Goal: Navigation & Orientation: Go to known website

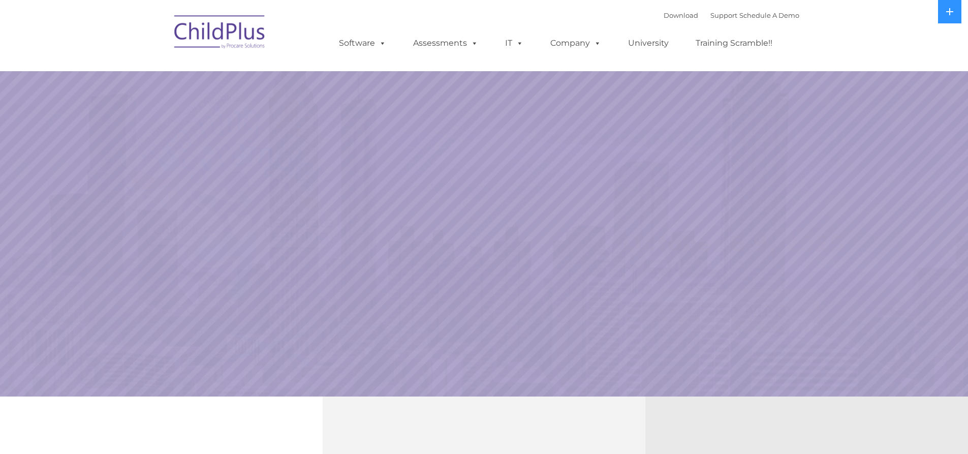
select select "MEDIUM"
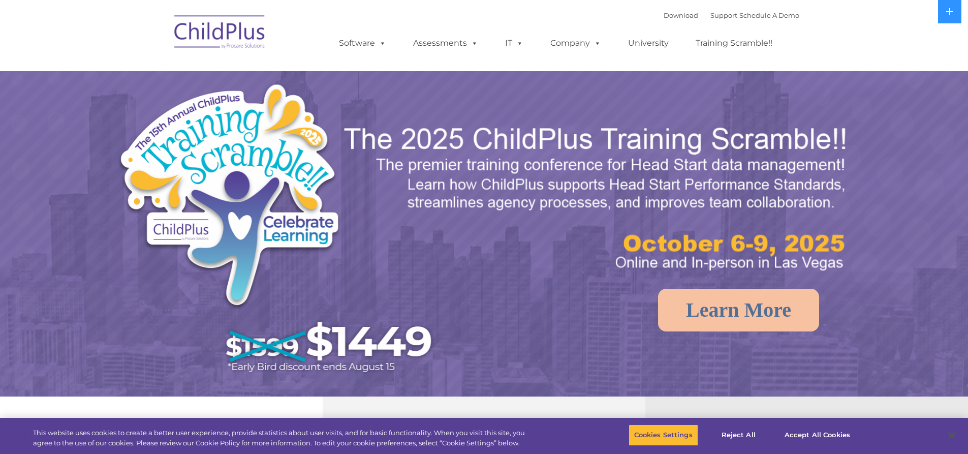
select select "MEDIUM"
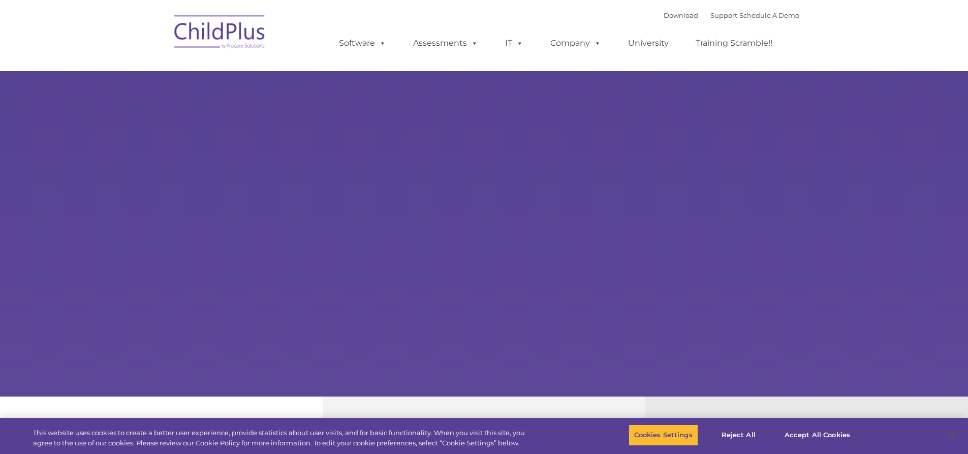
click at [201, 113] on div "New Layer Learn More Request a Demo The Future of ChildPlus is Here! Boost your…" at bounding box center [484, 198] width 968 height 396
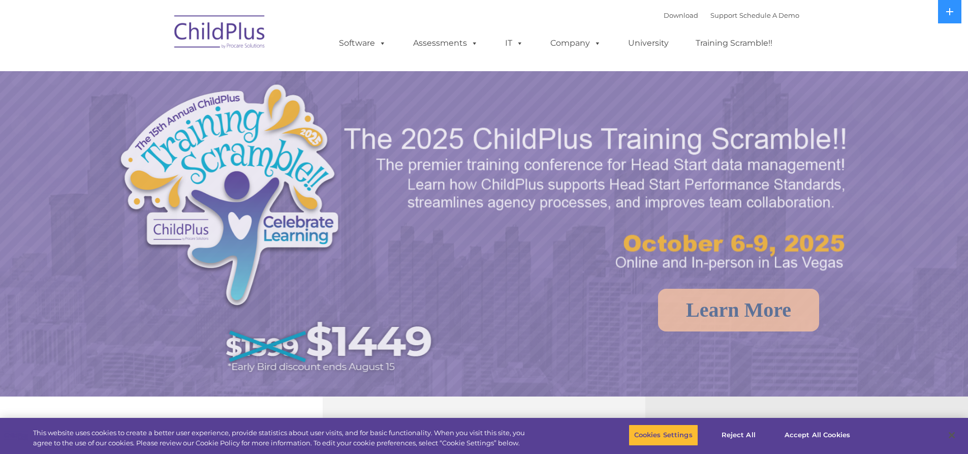
select select "MEDIUM"
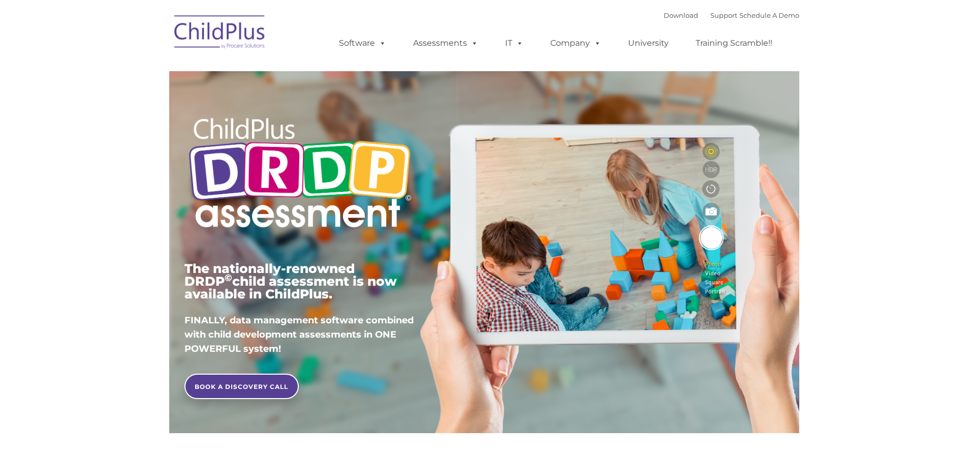
type input ""
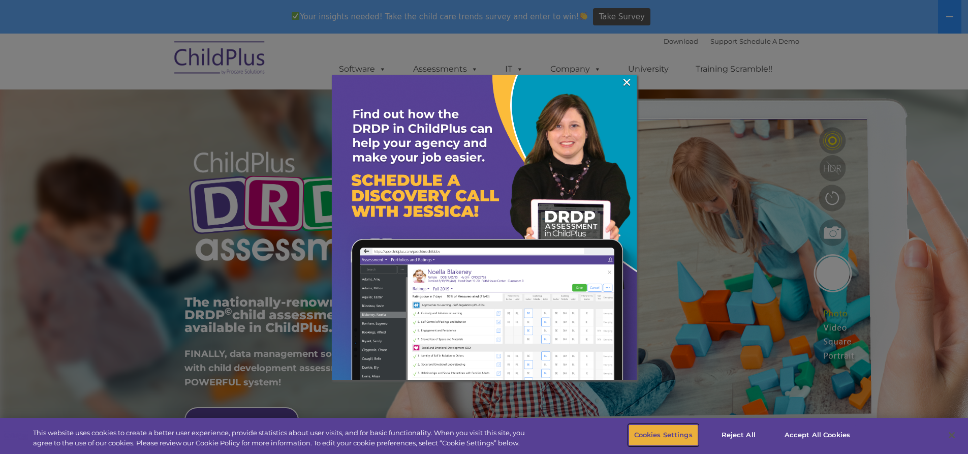
click at [656, 436] on button "Cookies Settings" at bounding box center [664, 434] width 70 height 21
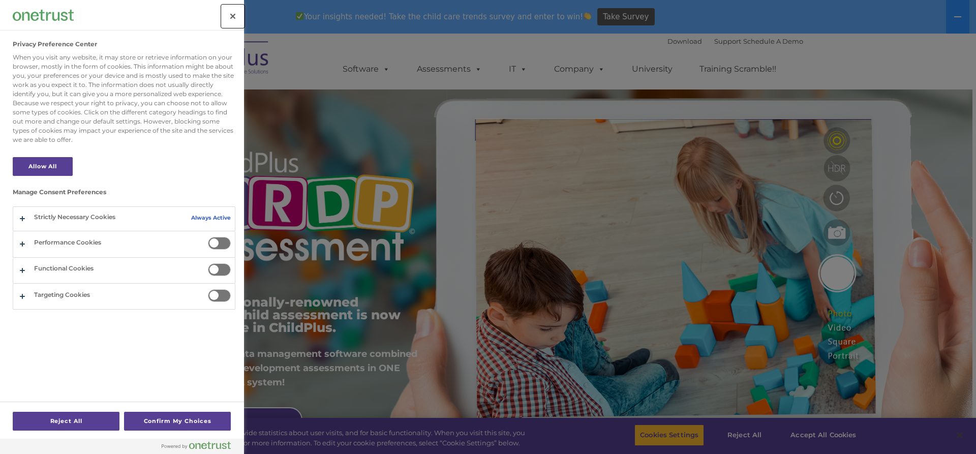
click at [234, 14] on button "Close" at bounding box center [233, 16] width 22 height 22
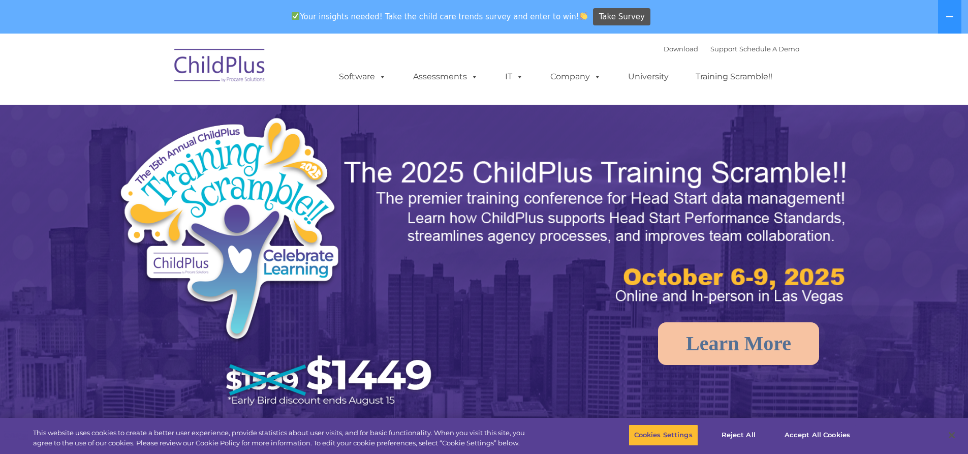
select select "MEDIUM"
click at [683, 434] on button "Cookies Settings" at bounding box center [664, 434] width 70 height 21
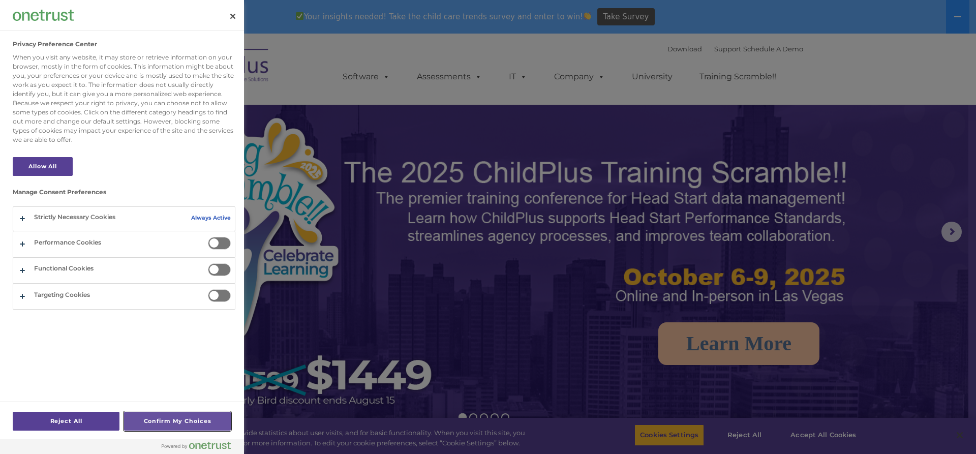
click at [164, 423] on button "Confirm My Choices" at bounding box center [177, 421] width 107 height 19
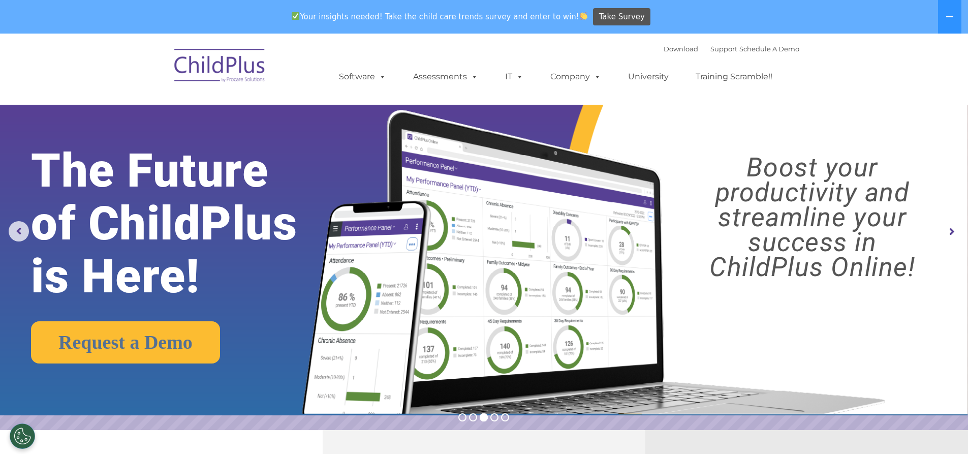
click at [949, 225] on rs-arrow at bounding box center [951, 232] width 20 height 20
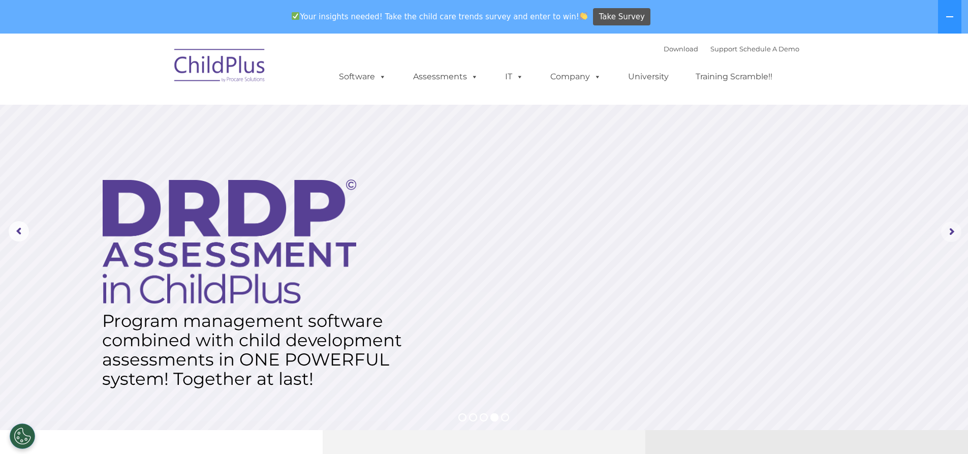
click at [949, 226] on rs-arrow at bounding box center [951, 232] width 20 height 20
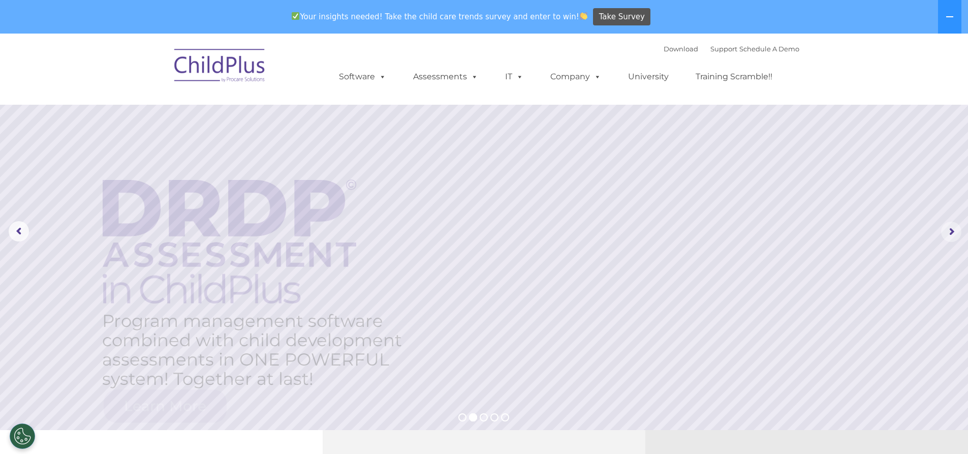
drag, startPoint x: 949, startPoint y: 226, endPoint x: 953, endPoint y: 254, distance: 28.1
click at [949, 228] on rs-arrow at bounding box center [951, 232] width 20 height 20
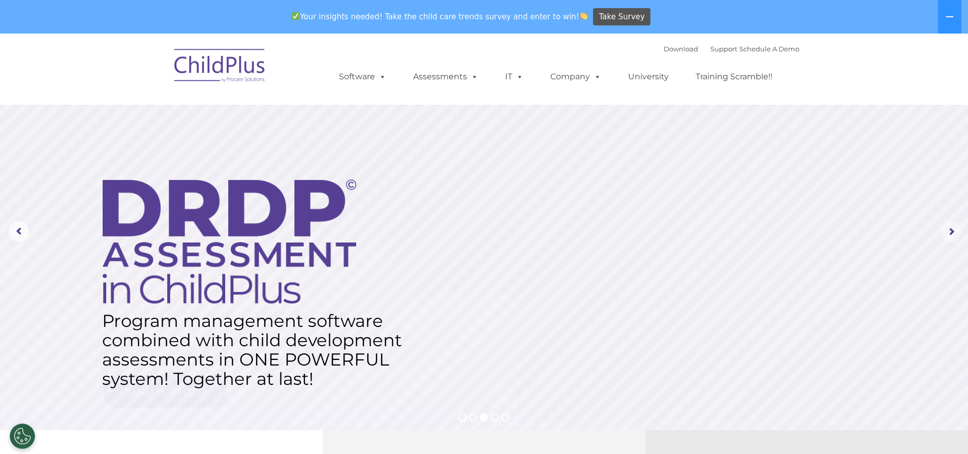
click at [953, 236] on rs-arrow at bounding box center [951, 232] width 20 height 20
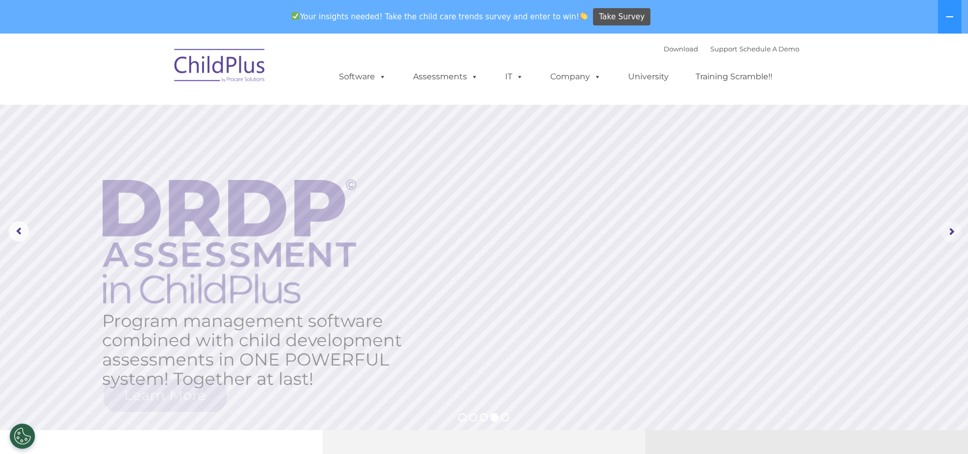
click at [953, 236] on rs-arrow at bounding box center [951, 232] width 20 height 20
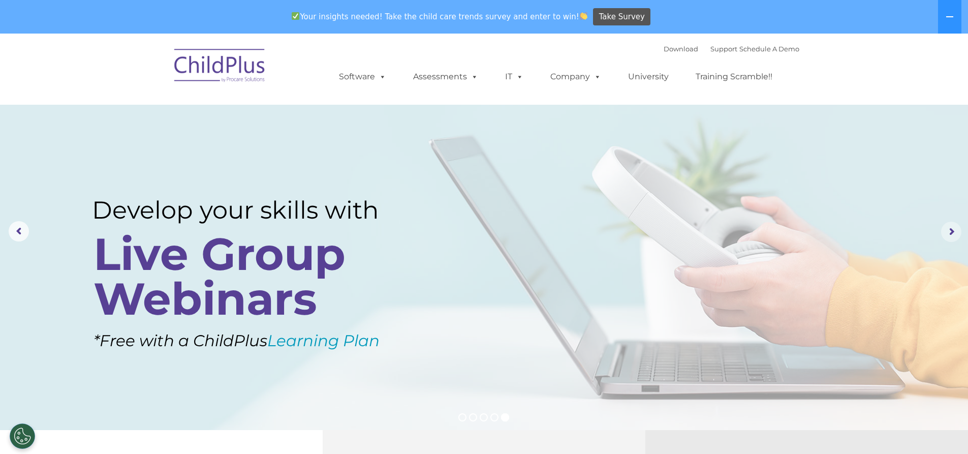
click at [953, 234] on rs-arrow at bounding box center [951, 232] width 20 height 20
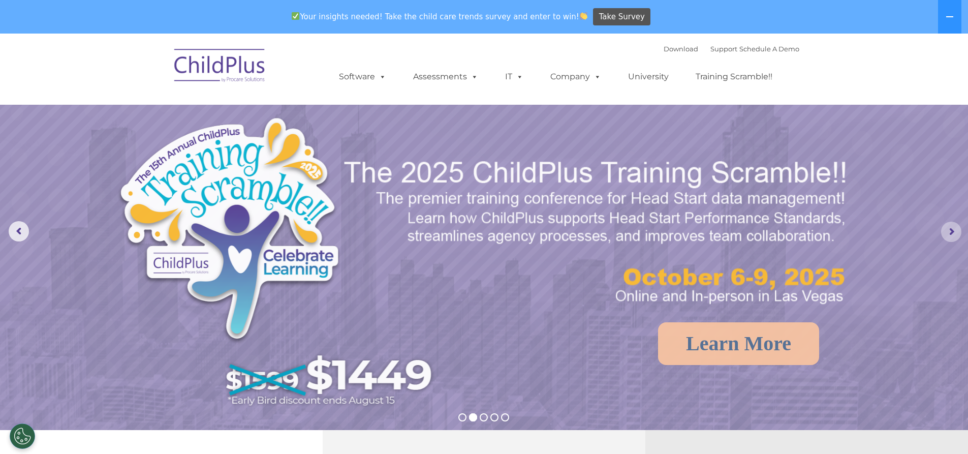
click at [953, 234] on rs-arrow at bounding box center [951, 232] width 20 height 20
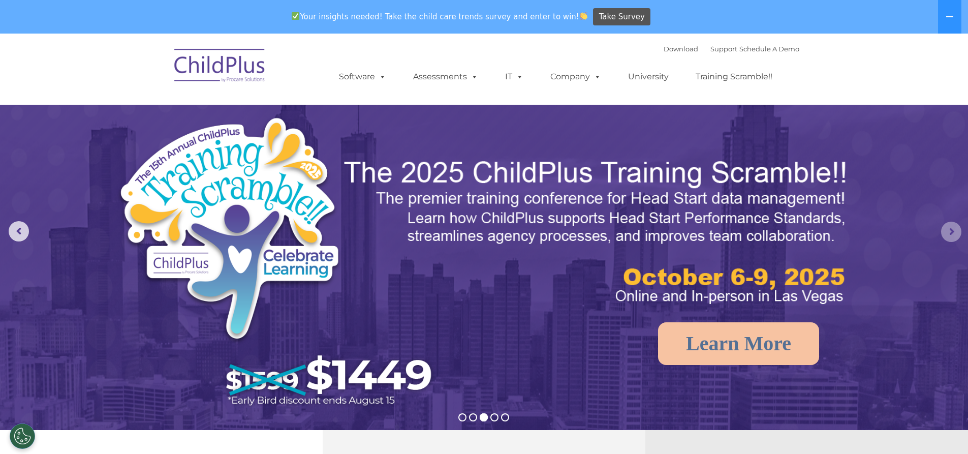
click at [953, 234] on rs-arrow at bounding box center [951, 232] width 20 height 20
